Goal: Task Accomplishment & Management: Use online tool/utility

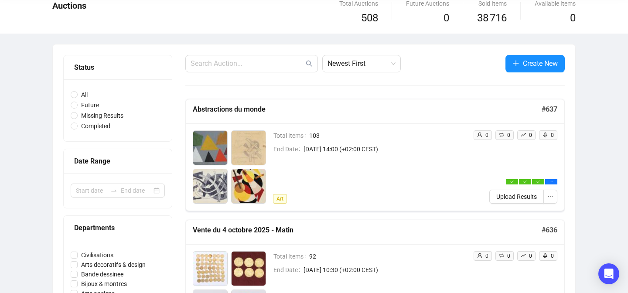
scroll to position [42, 0]
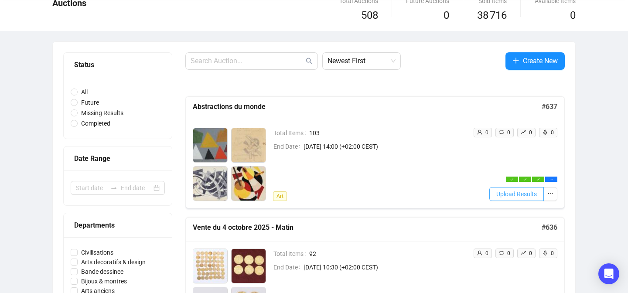
click at [502, 196] on span "Upload Results" at bounding box center [516, 194] width 41 height 10
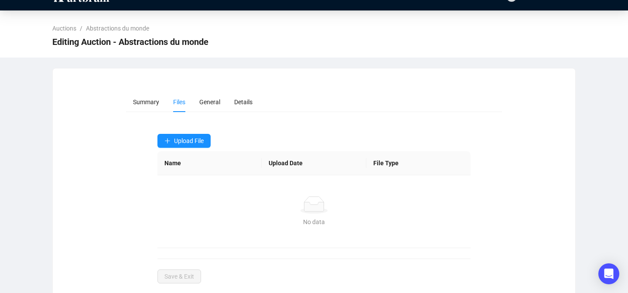
scroll to position [32, 0]
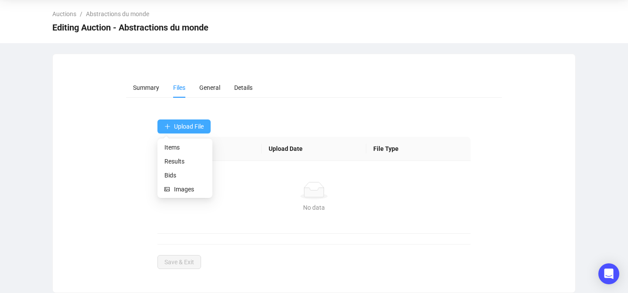
click at [184, 120] on button "Upload File" at bounding box center [183, 126] width 53 height 14
click at [163, 172] on li "Bids" at bounding box center [184, 175] width 51 height 14
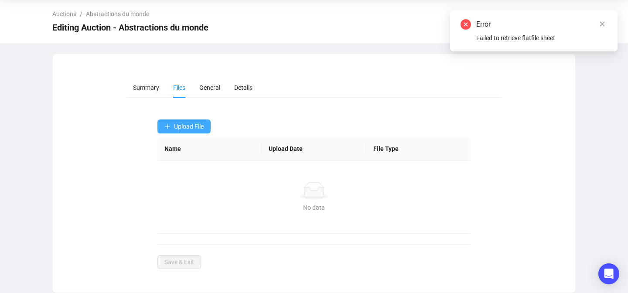
click at [173, 126] on button "Upload File" at bounding box center [183, 126] width 53 height 14
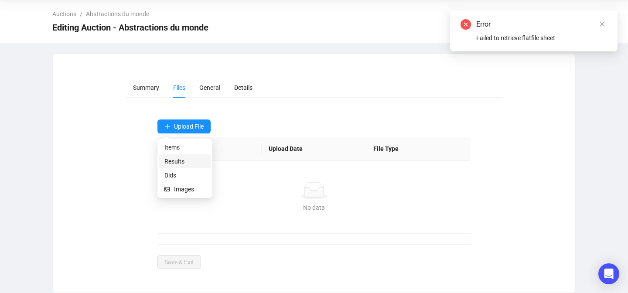
click at [178, 163] on span "Results" at bounding box center [184, 161] width 41 height 10
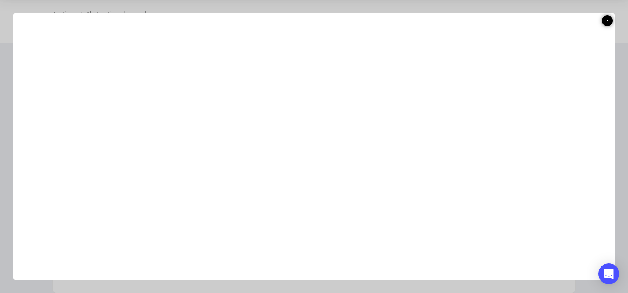
scroll to position [26, 0]
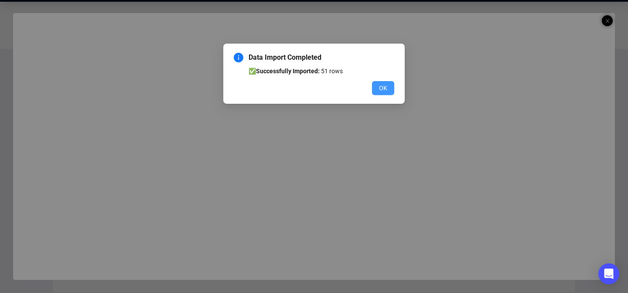
click at [381, 86] on span "OK" at bounding box center [383, 88] width 8 height 10
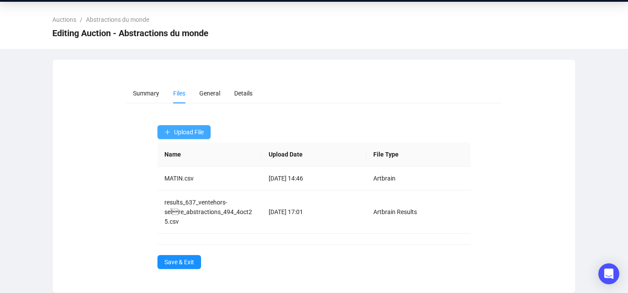
click at [196, 136] on button "Upload File" at bounding box center [183, 132] width 53 height 14
click at [172, 180] on span "Bids" at bounding box center [184, 181] width 41 height 10
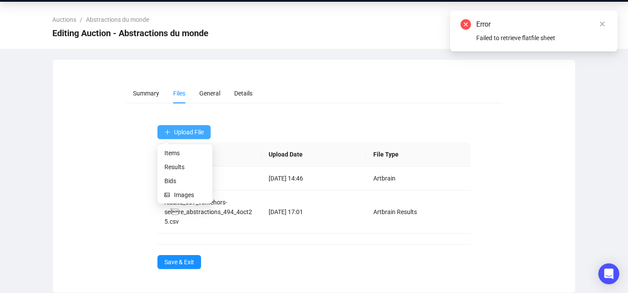
click at [174, 131] on span "Upload File" at bounding box center [189, 132] width 30 height 7
click at [168, 184] on span "Bids" at bounding box center [184, 181] width 41 height 10
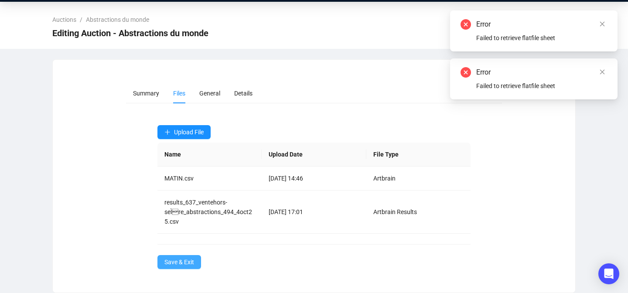
click at [170, 263] on span "Save & Exit" at bounding box center [179, 262] width 30 height 10
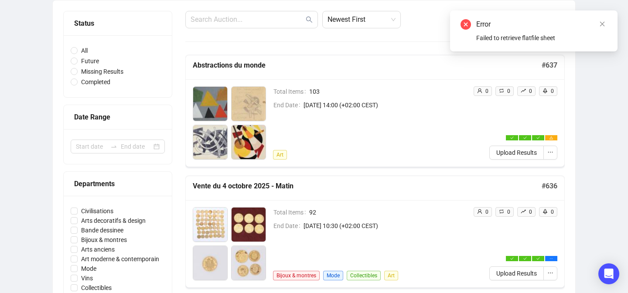
scroll to position [83, 0]
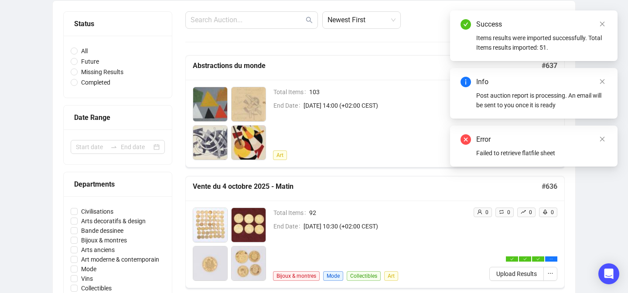
click at [607, 136] on div "Error Failed to retrieve flatfile sheet" at bounding box center [533, 146] width 167 height 41
click at [602, 82] on icon "close" at bounding box center [602, 81] width 5 height 5
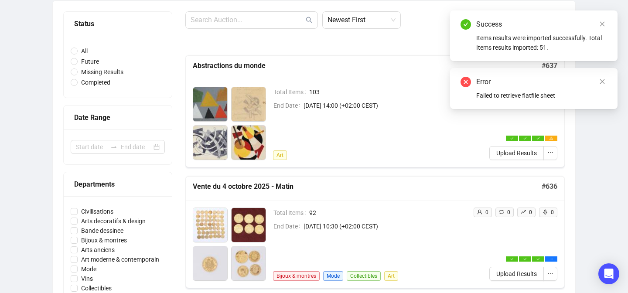
click at [602, 82] on icon "close" at bounding box center [602, 81] width 5 height 5
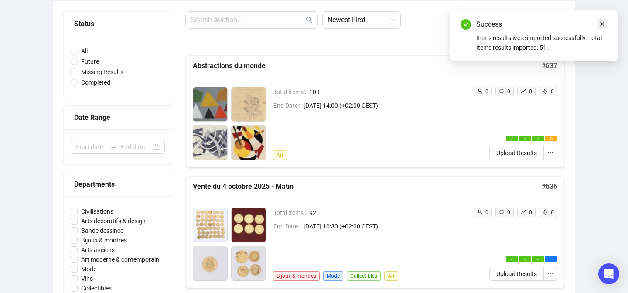
click at [602, 22] on icon "close" at bounding box center [602, 24] width 6 height 6
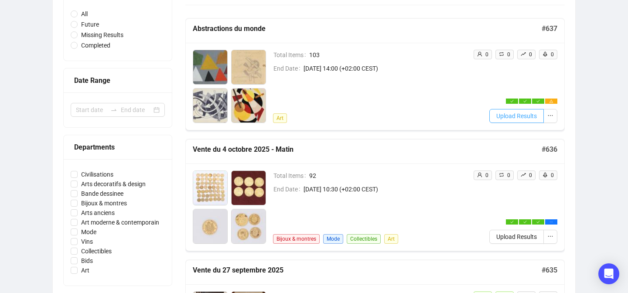
scroll to position [121, 0]
click at [494, 236] on button "Upload Results" at bounding box center [516, 236] width 54 height 14
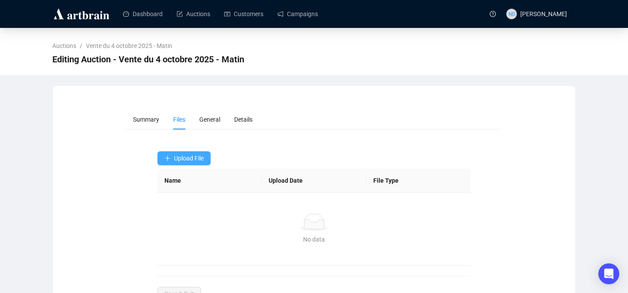
click at [201, 161] on span "Upload File" at bounding box center [189, 158] width 30 height 7
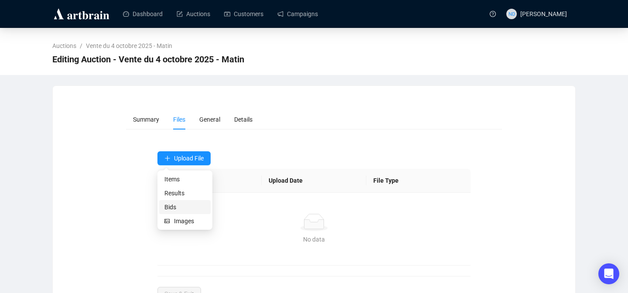
click at [171, 204] on span "Bids" at bounding box center [184, 207] width 41 height 10
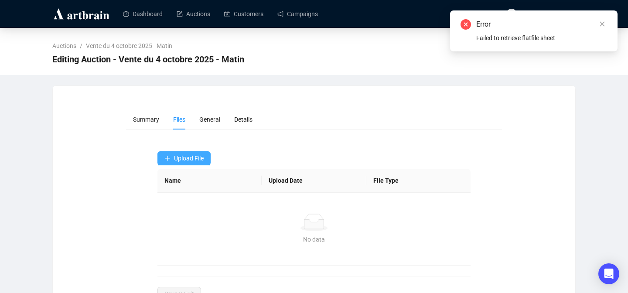
click at [180, 155] on span "Upload File" at bounding box center [189, 158] width 30 height 7
click at [170, 190] on span "Results" at bounding box center [184, 193] width 41 height 10
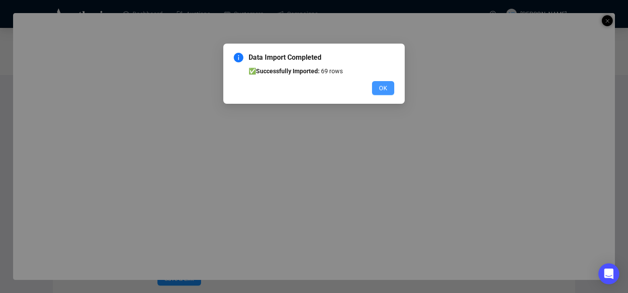
click at [380, 86] on span "OK" at bounding box center [383, 88] width 8 height 10
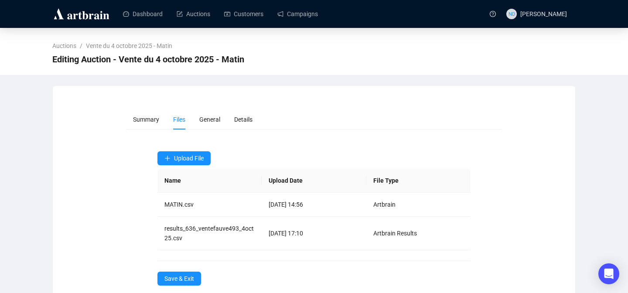
scroll to position [17, 0]
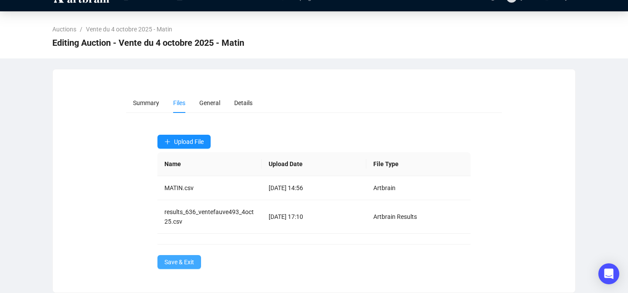
click at [168, 259] on span "Save & Exit" at bounding box center [179, 262] width 30 height 10
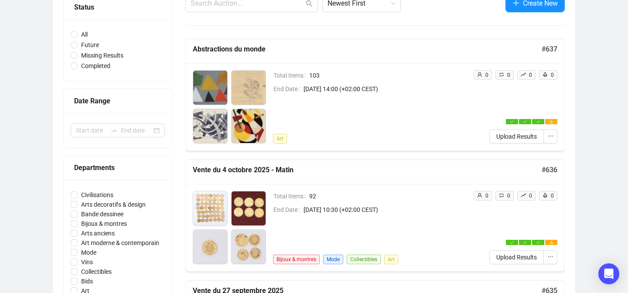
scroll to position [94, 0]
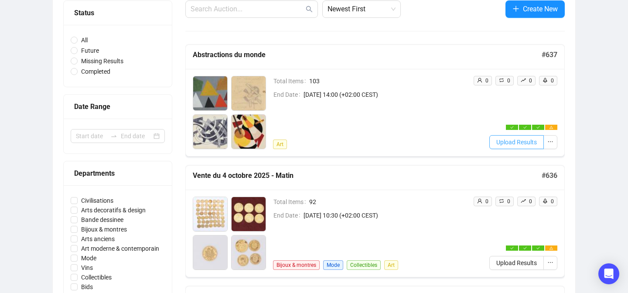
click at [509, 144] on span "Upload Results" at bounding box center [516, 142] width 41 height 10
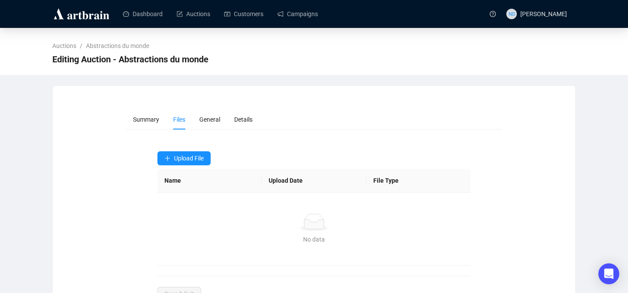
scroll to position [32, 0]
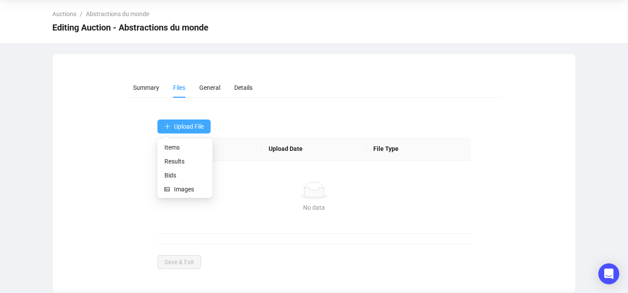
click at [200, 126] on span "Upload File" at bounding box center [189, 126] width 30 height 7
click at [179, 131] on button "Upload File" at bounding box center [183, 126] width 53 height 14
click at [165, 173] on span "Bids" at bounding box center [184, 175] width 41 height 10
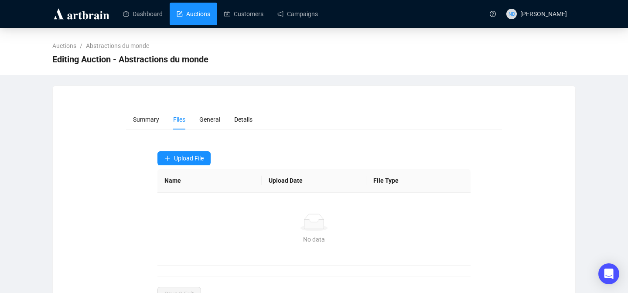
click at [190, 11] on link "Auctions" at bounding box center [194, 14] width 34 height 23
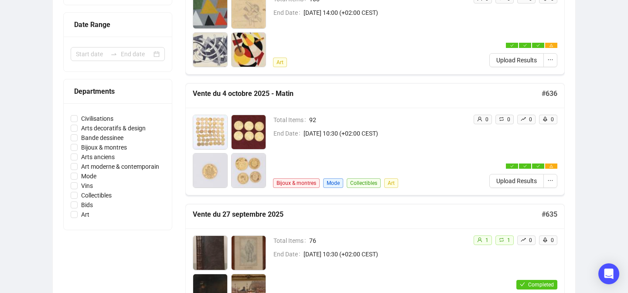
scroll to position [171, 0]
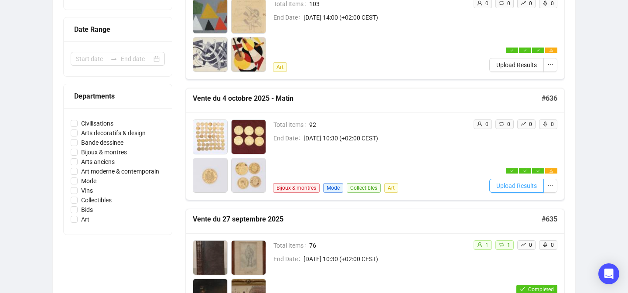
click at [514, 188] on span "Upload Results" at bounding box center [516, 186] width 41 height 10
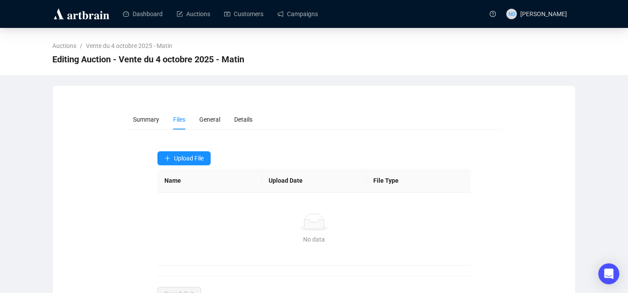
scroll to position [9, 0]
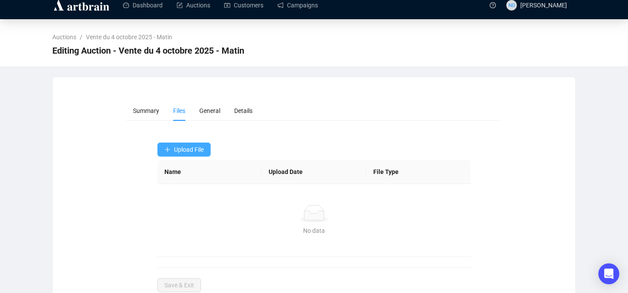
click at [176, 151] on span "Upload File" at bounding box center [189, 149] width 30 height 7
click at [169, 186] on span "Results" at bounding box center [184, 185] width 41 height 10
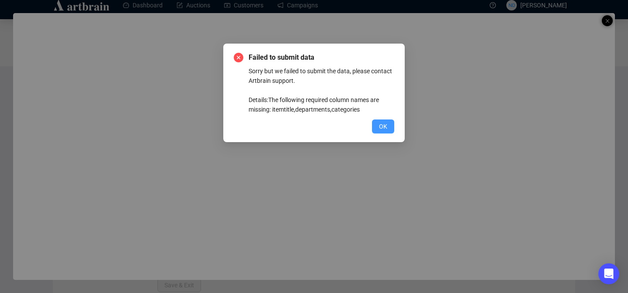
click at [388, 129] on button "OK" at bounding box center [383, 126] width 22 height 14
click at [381, 129] on span "OK" at bounding box center [383, 127] width 8 height 10
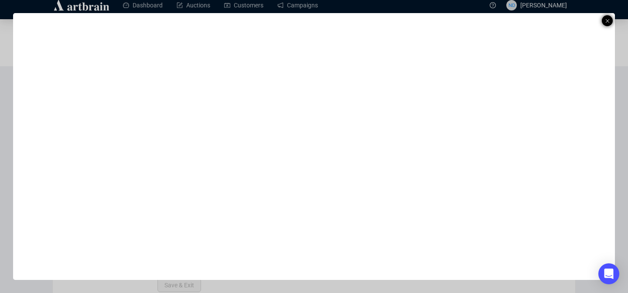
click at [605, 16] on icon at bounding box center [607, 21] width 4 height 10
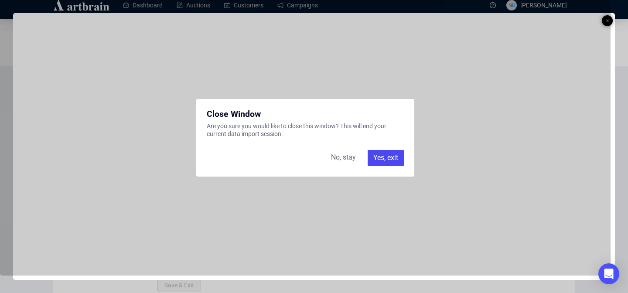
click at [343, 160] on div "No, stay" at bounding box center [343, 158] width 35 height 16
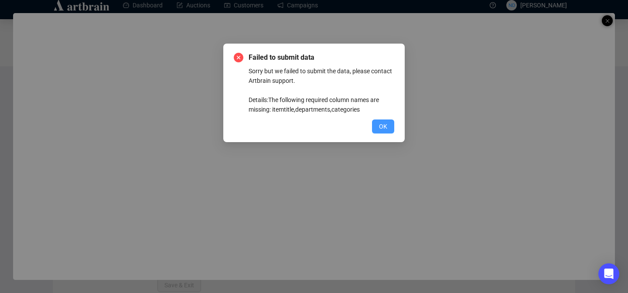
click at [384, 124] on span "OK" at bounding box center [383, 127] width 8 height 10
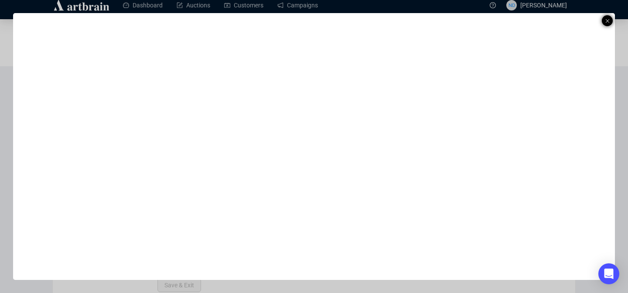
click at [605, 20] on icon at bounding box center [607, 21] width 4 height 10
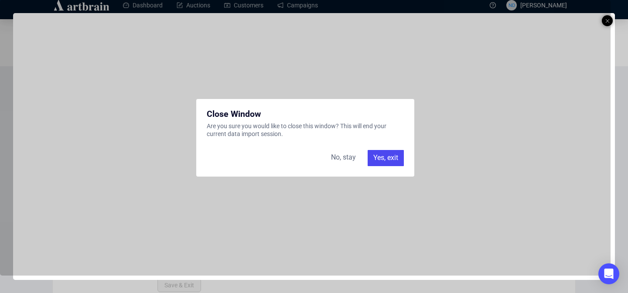
click at [376, 160] on div "Yes, exit" at bounding box center [385, 158] width 36 height 16
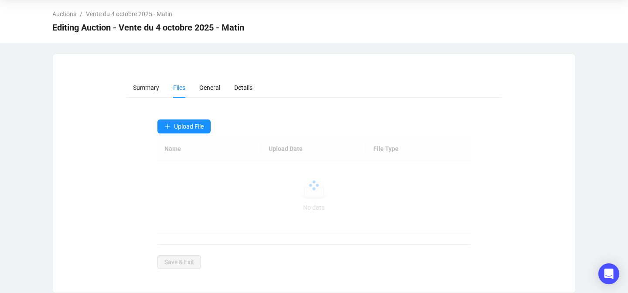
scroll to position [0, 0]
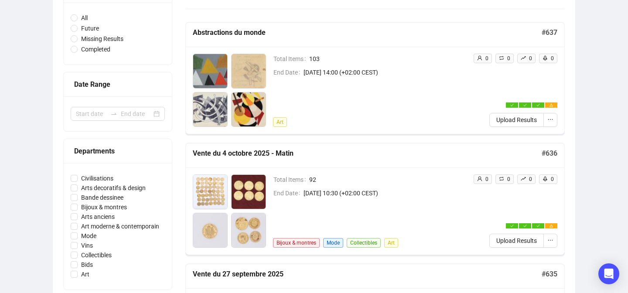
scroll to position [122, 0]
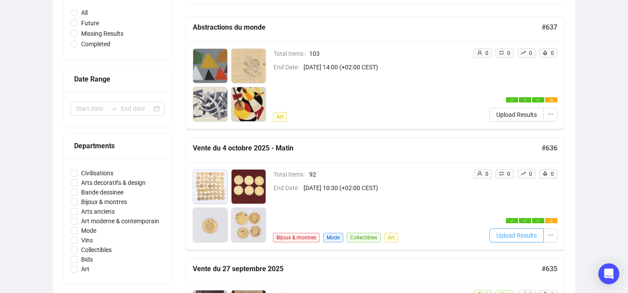
click at [502, 234] on span "Upload Results" at bounding box center [516, 236] width 41 height 10
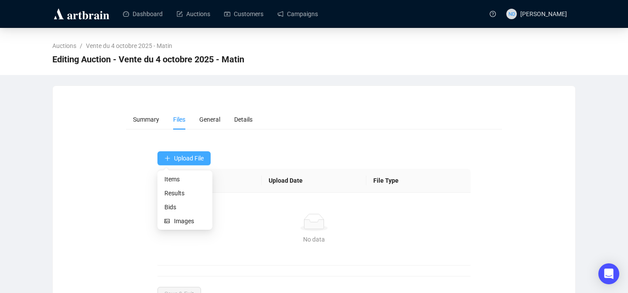
click at [186, 156] on span "Upload File" at bounding box center [189, 158] width 30 height 7
click at [172, 196] on span "Results" at bounding box center [184, 193] width 41 height 10
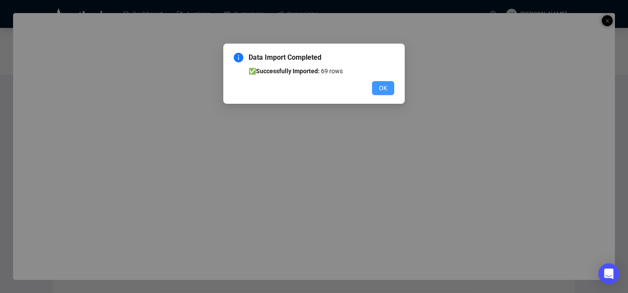
click at [379, 92] on span "OK" at bounding box center [383, 88] width 8 height 10
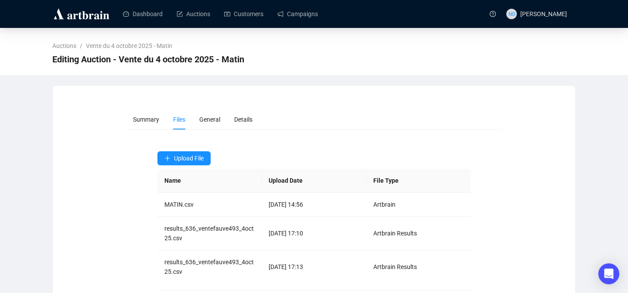
scroll to position [46, 0]
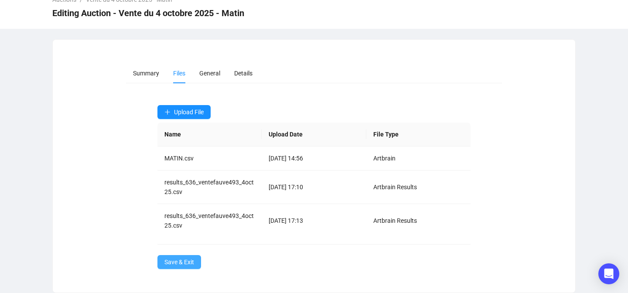
click at [167, 257] on span "Save & Exit" at bounding box center [179, 262] width 30 height 10
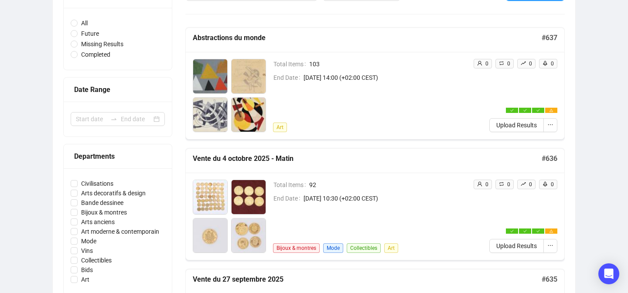
scroll to position [112, 0]
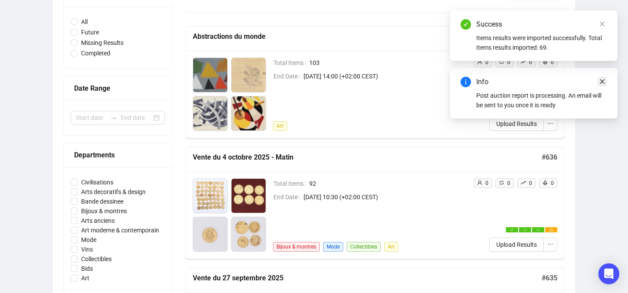
click at [601, 79] on icon "close" at bounding box center [602, 81] width 6 height 6
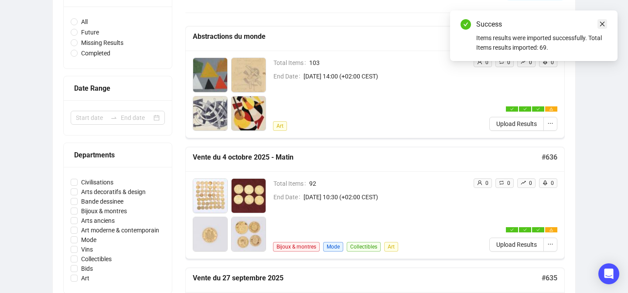
click at [603, 23] on icon "close" at bounding box center [602, 24] width 5 height 5
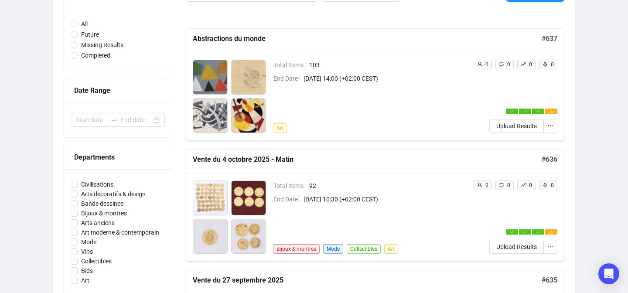
scroll to position [109, 0]
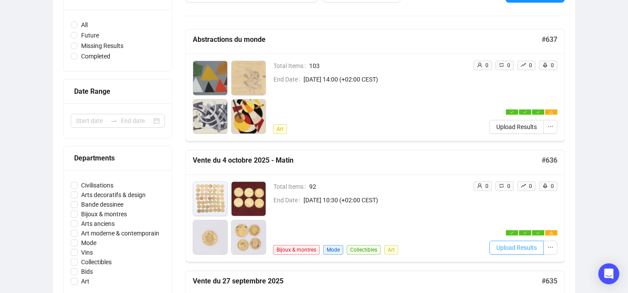
click at [496, 245] on span "Upload Results" at bounding box center [516, 248] width 41 height 10
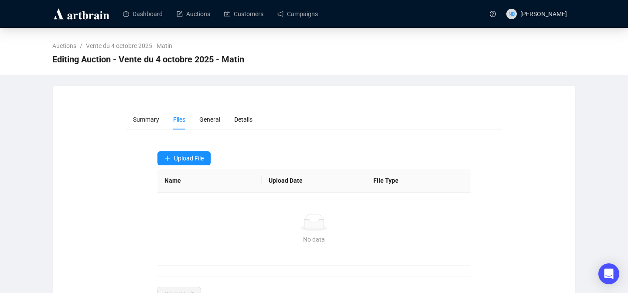
scroll to position [32, 0]
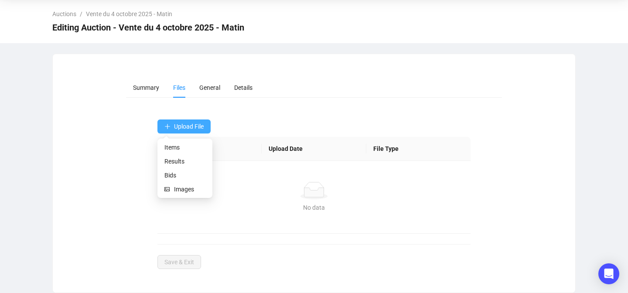
click at [190, 125] on span "Upload File" at bounding box center [189, 126] width 30 height 7
click at [178, 172] on span "Bids" at bounding box center [184, 175] width 41 height 10
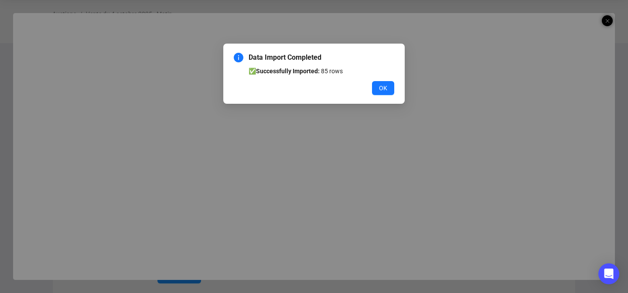
click at [397, 93] on div "Data Import Completed ✅ Successfully Imported: 85 rows OK" at bounding box center [313, 74] width 181 height 60
click at [371, 91] on div "OK" at bounding box center [314, 88] width 160 height 14
click at [381, 88] on span "OK" at bounding box center [383, 88] width 8 height 10
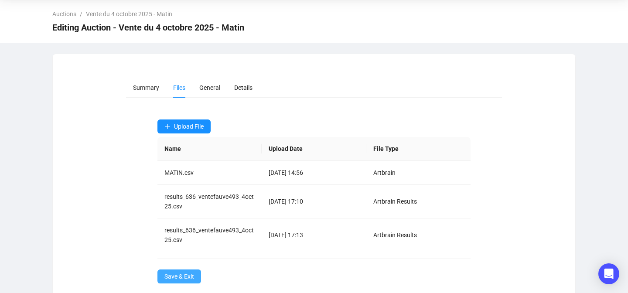
click at [167, 269] on button "Save & Exit" at bounding box center [179, 276] width 44 height 14
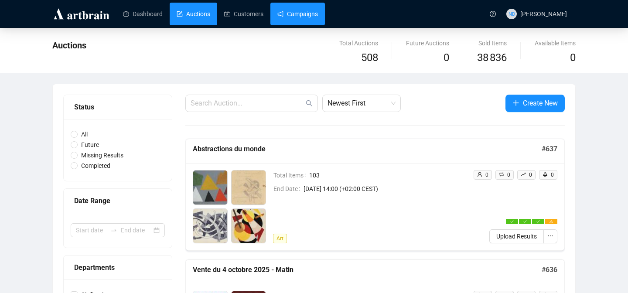
click at [293, 17] on link "Campaigns" at bounding box center [297, 14] width 41 height 23
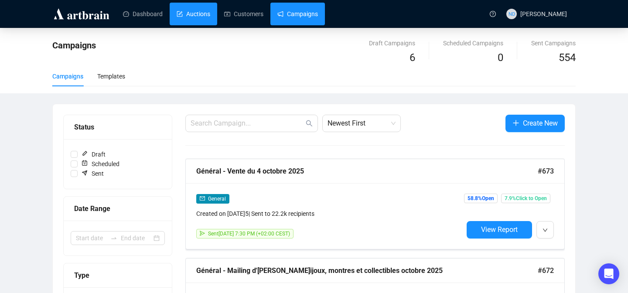
click at [203, 21] on link "Auctions" at bounding box center [194, 14] width 34 height 23
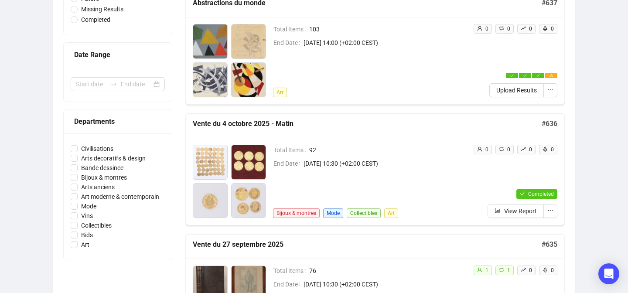
scroll to position [147, 0]
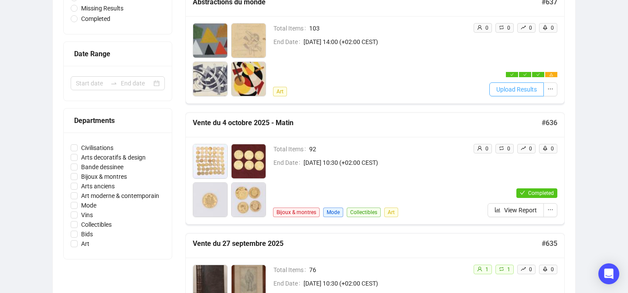
click at [511, 92] on span "Upload Results" at bounding box center [516, 90] width 41 height 10
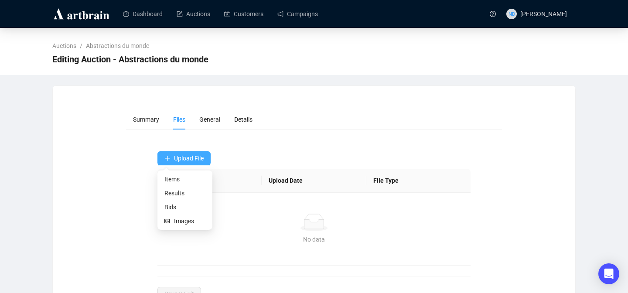
click at [181, 155] on span "Upload File" at bounding box center [189, 158] width 30 height 7
click at [177, 176] on span "Items" at bounding box center [184, 179] width 41 height 10
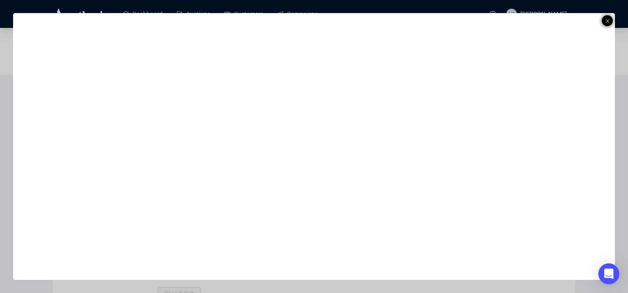
click at [608, 18] on icon at bounding box center [607, 21] width 4 height 10
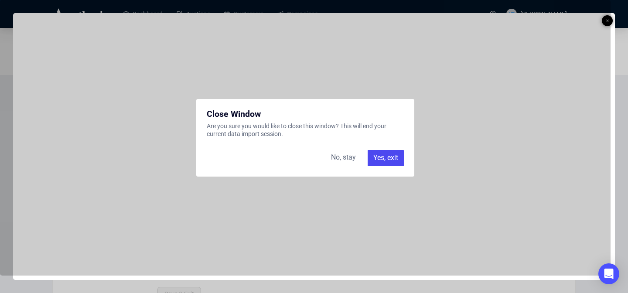
click at [380, 157] on div "Yes, exit" at bounding box center [385, 158] width 36 height 16
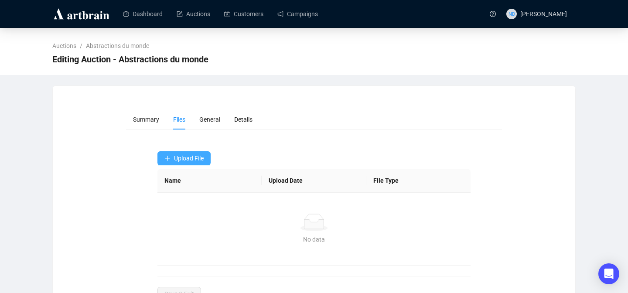
click at [195, 157] on span "Upload File" at bounding box center [189, 158] width 30 height 7
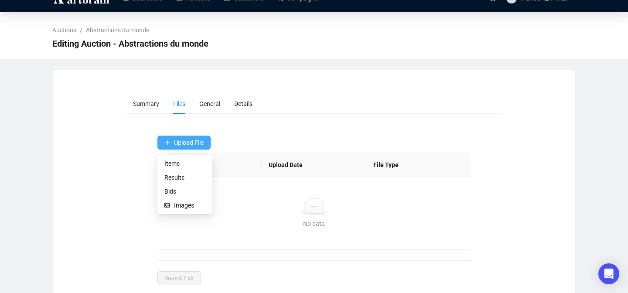
click at [182, 139] on button "Upload File" at bounding box center [183, 143] width 53 height 14
click at [172, 187] on span "Bids" at bounding box center [184, 192] width 41 height 10
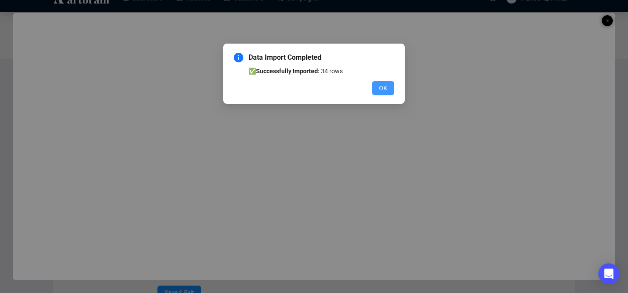
click at [384, 92] on span "OK" at bounding box center [383, 88] width 8 height 10
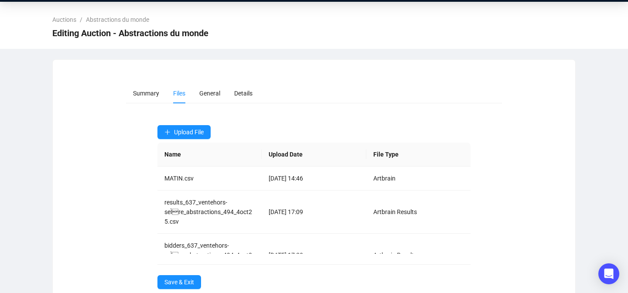
scroll to position [46, 0]
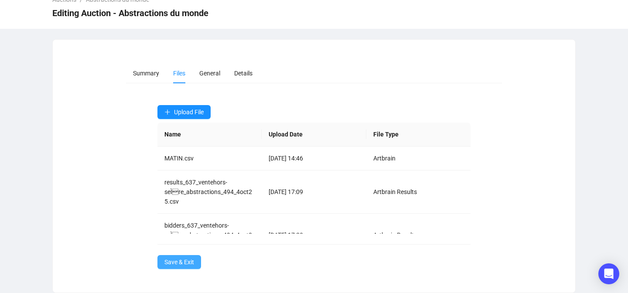
click at [172, 259] on span "Save & Exit" at bounding box center [179, 262] width 30 height 10
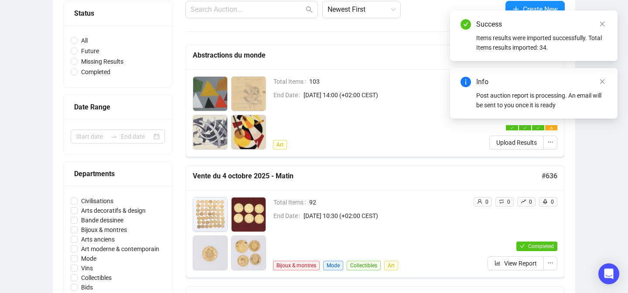
scroll to position [93, 0]
click at [602, 27] on icon "close" at bounding box center [602, 24] width 6 height 6
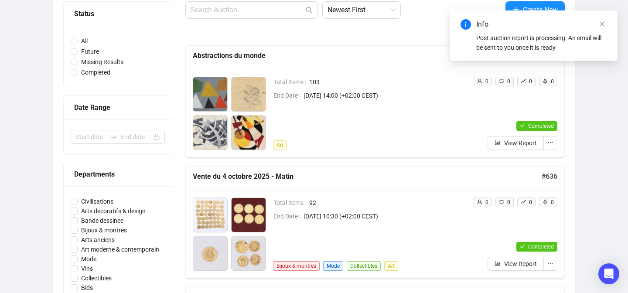
click at [602, 27] on icon "close" at bounding box center [602, 24] width 6 height 6
